Goal: Information Seeking & Learning: Check status

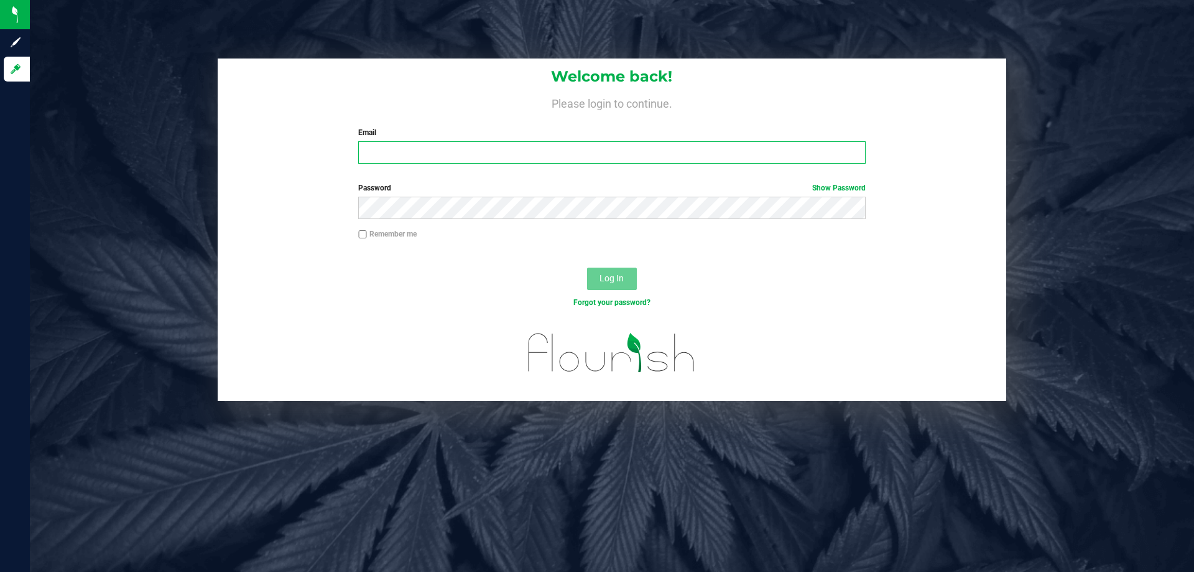
click at [391, 149] on input "Email" at bounding box center [611, 152] width 507 height 22
type input "[EMAIL_ADDRESS][DOMAIN_NAME]"
click at [609, 278] on span "Log In" at bounding box center [612, 278] width 24 height 10
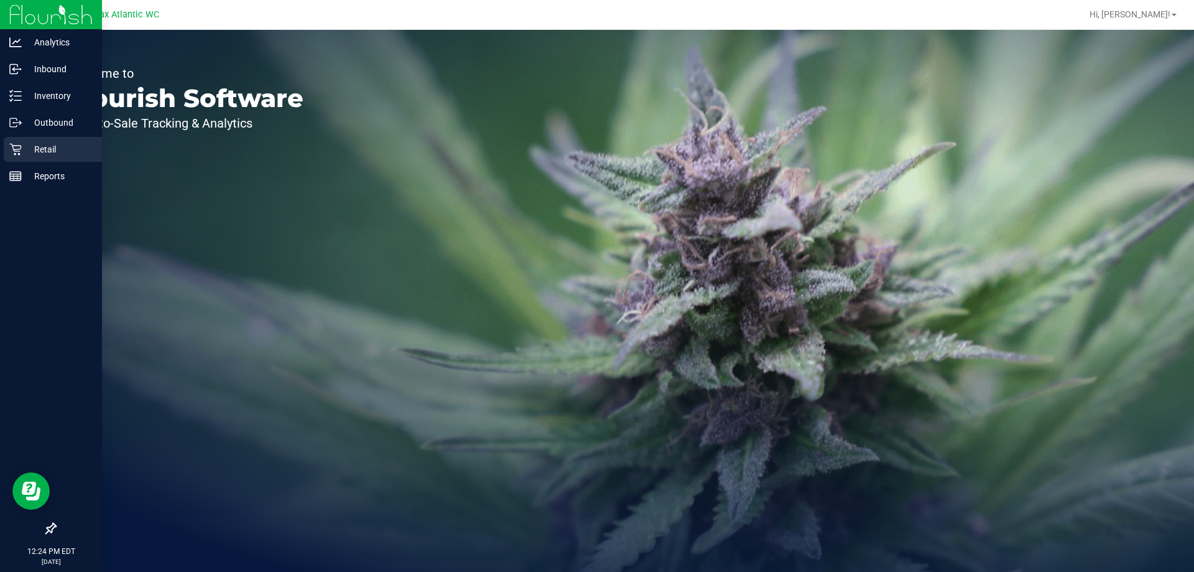
click at [14, 154] on icon at bounding box center [15, 149] width 12 height 12
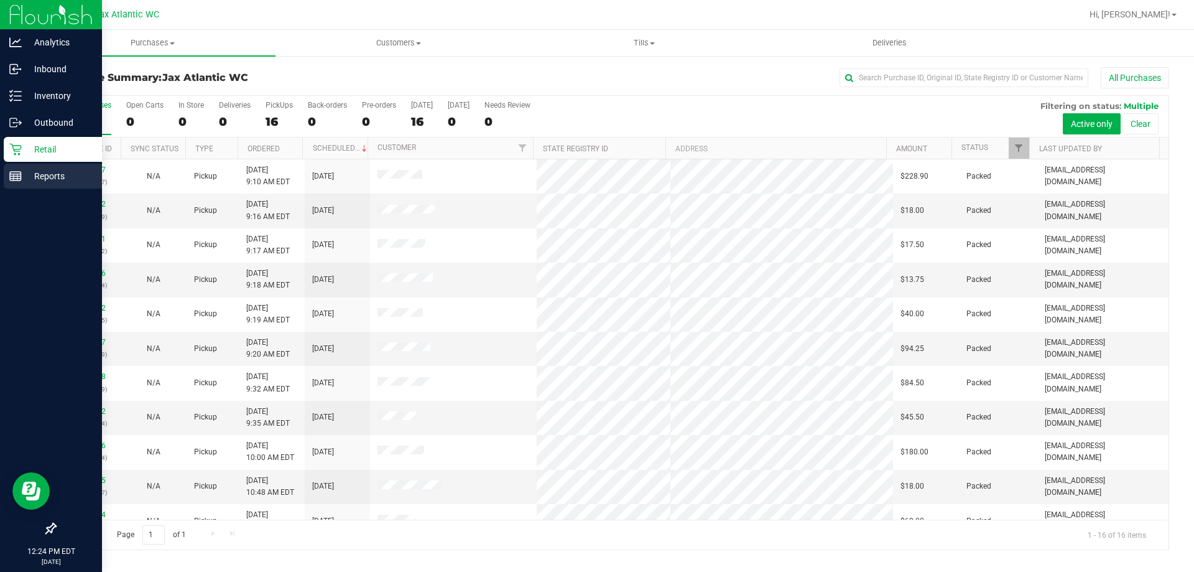
click at [4, 175] on div "Reports" at bounding box center [53, 176] width 98 height 25
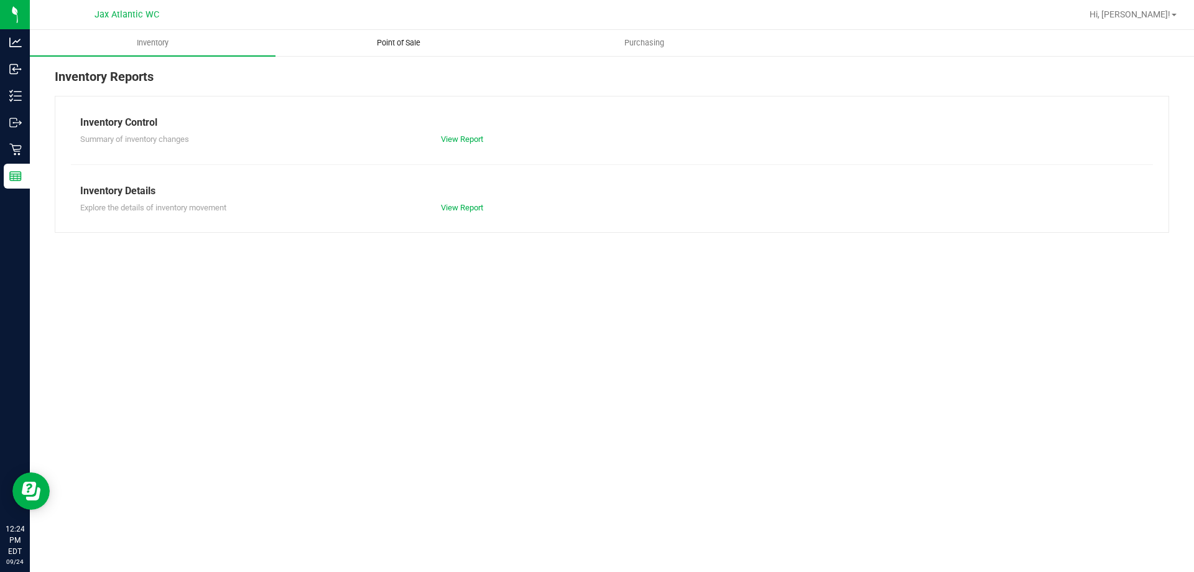
click at [400, 46] on span "Point of Sale" at bounding box center [398, 42] width 77 height 11
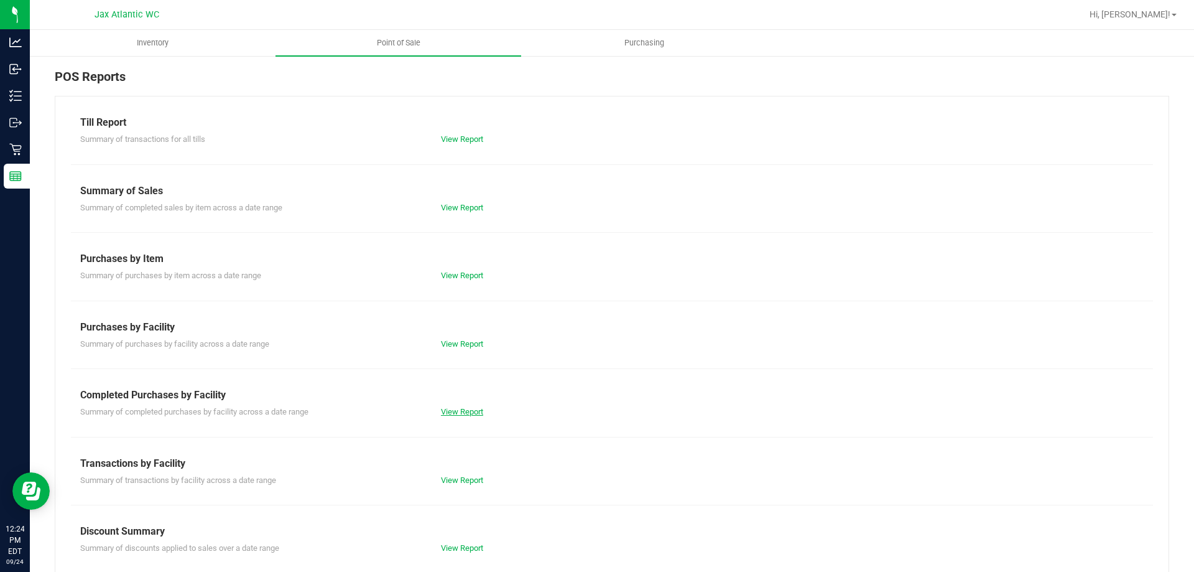
click at [444, 411] on link "View Report" at bounding box center [462, 411] width 42 height 9
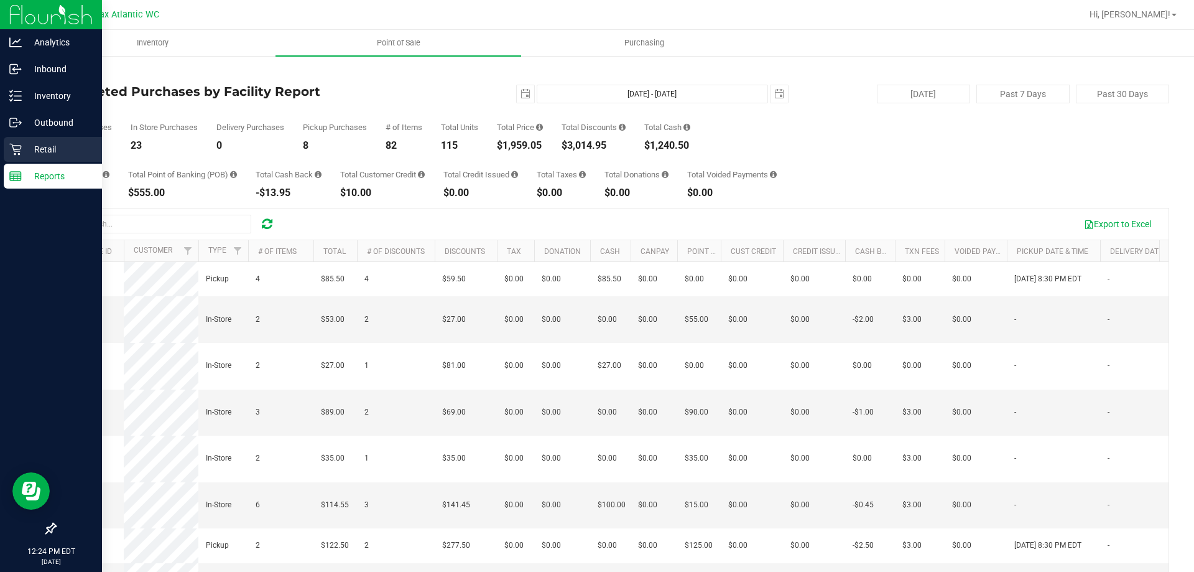
click at [24, 153] on p "Retail" at bounding box center [59, 149] width 75 height 15
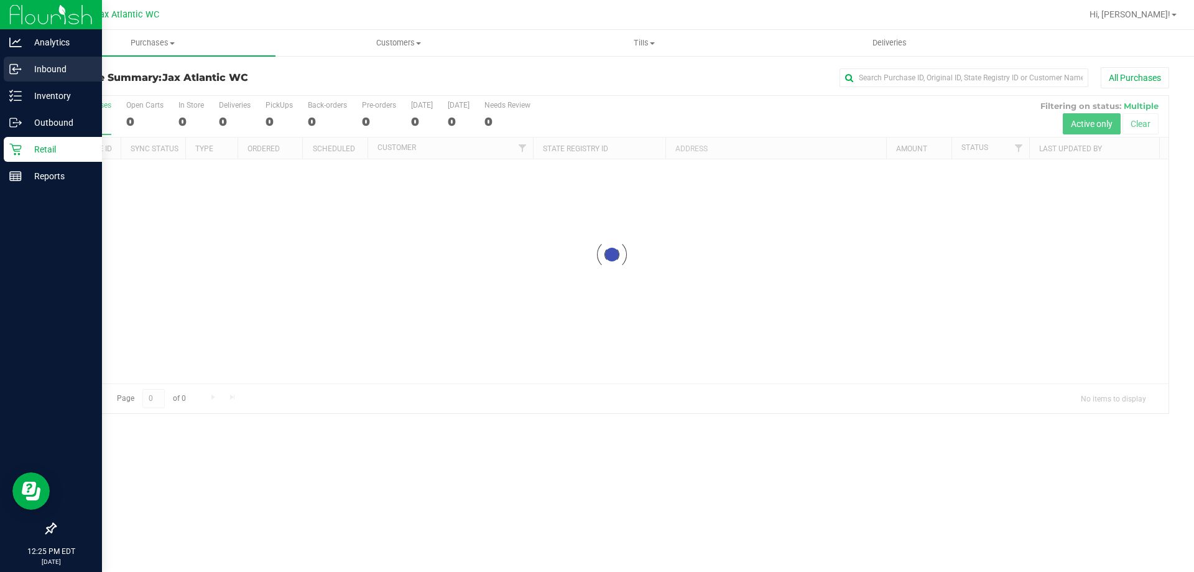
click at [30, 70] on p "Inbound" at bounding box center [59, 69] width 75 height 15
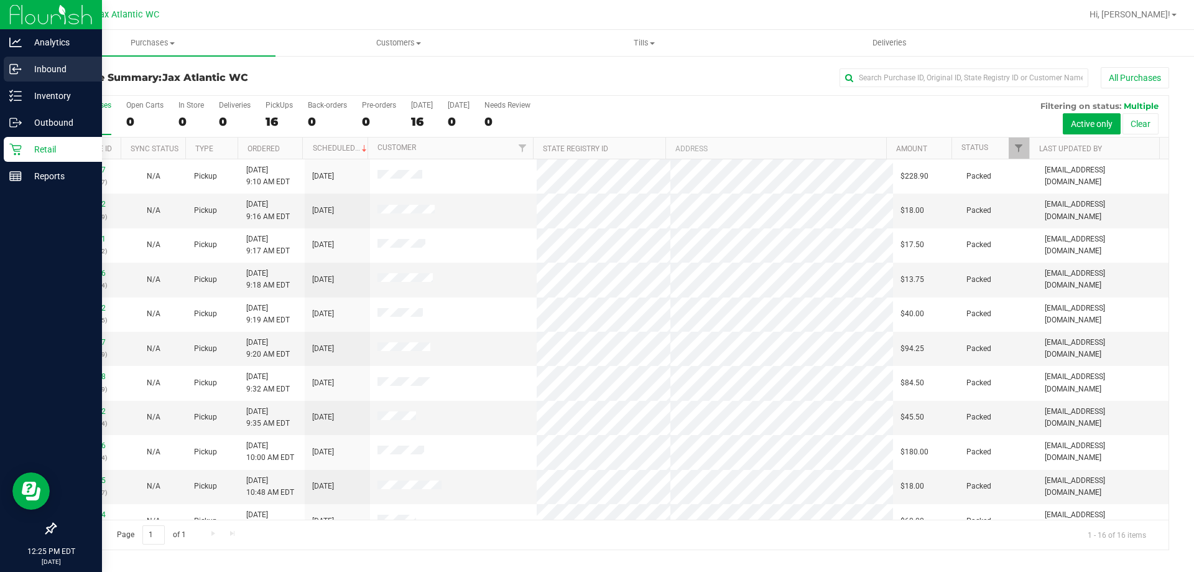
click at [27, 68] on p "Inbound" at bounding box center [59, 69] width 75 height 15
